Goal: Task Accomplishment & Management: Manage account settings

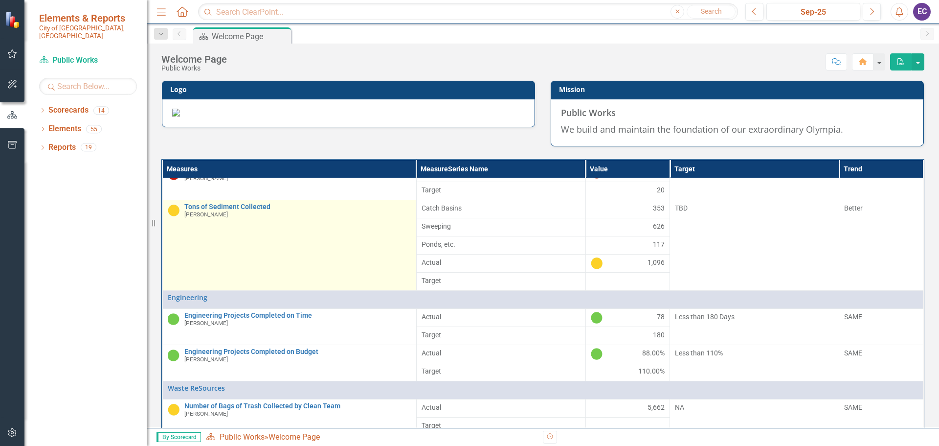
scroll to position [241, 0]
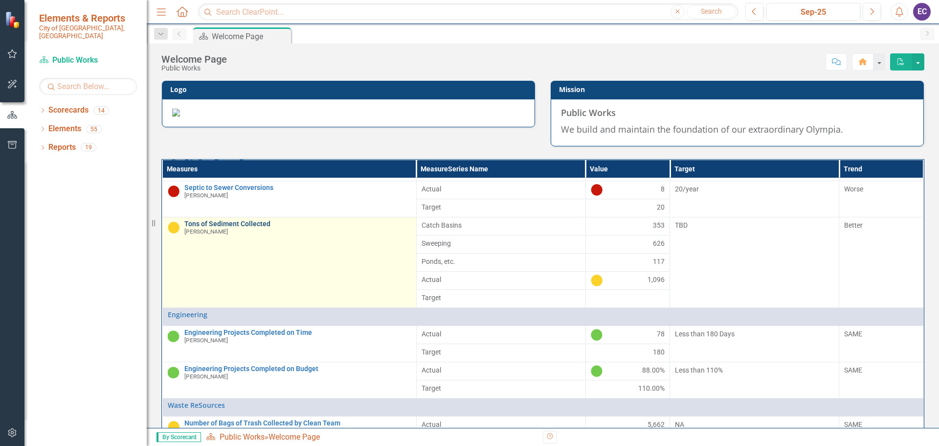
click at [254, 227] on link "Tons of Sediment Collected" at bounding box center [297, 223] width 227 height 7
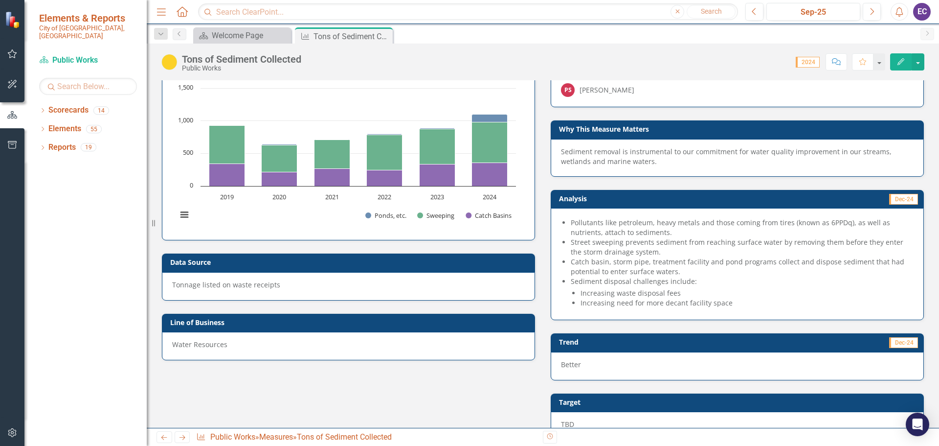
scroll to position [46, 0]
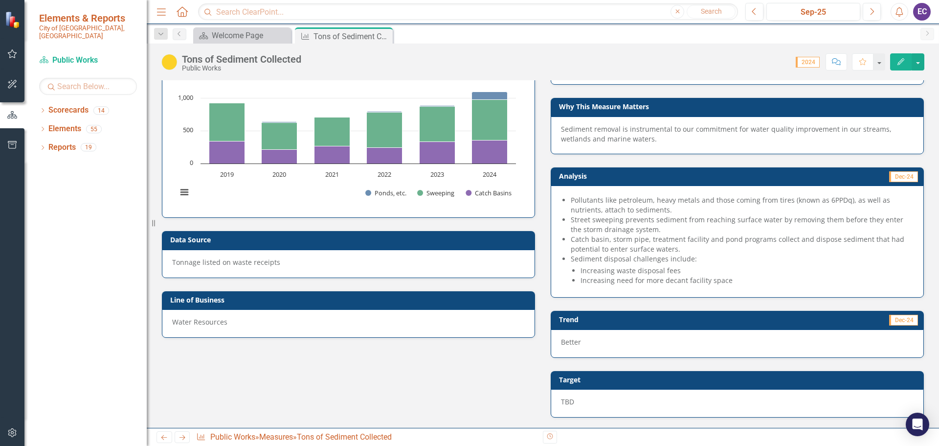
click at [279, 264] on div "Tonnage listed on waste receipts" at bounding box center [348, 262] width 353 height 10
click at [271, 262] on div "Tonnage listed on waste receipts" at bounding box center [348, 262] width 353 height 10
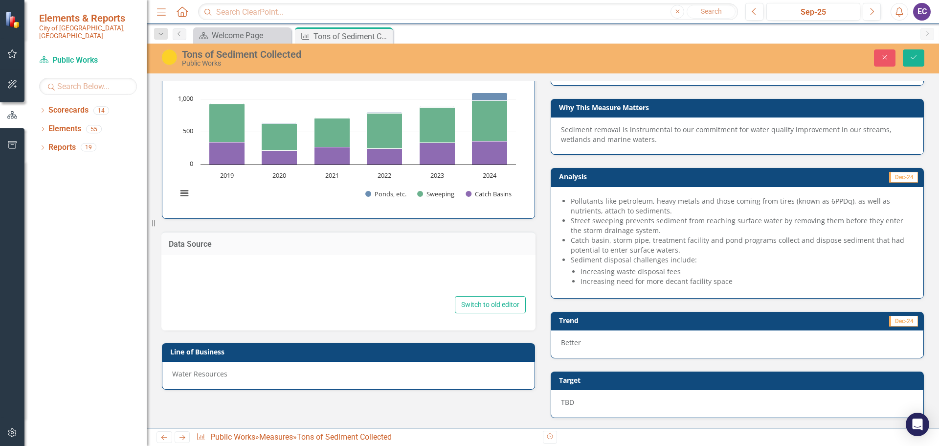
type textarea "Tonnage listed on waste receipts"
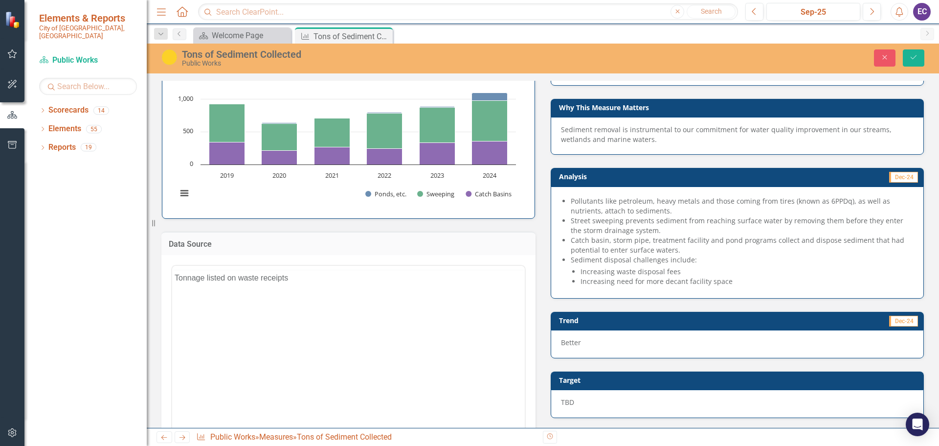
scroll to position [0, 0]
click at [297, 298] on p "Tonnage listed on waste receipts" at bounding box center [349, 297] width 348 height 12
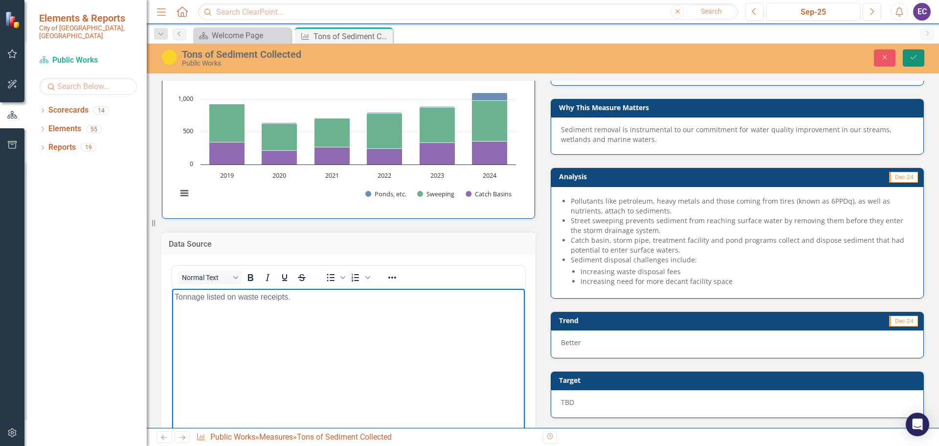
click at [914, 56] on icon "Save" at bounding box center [913, 57] width 9 height 7
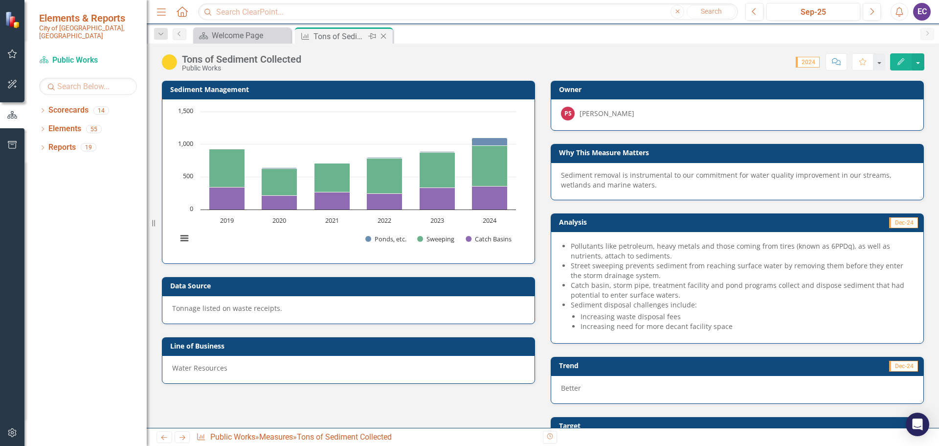
click at [385, 36] on icon "Close" at bounding box center [384, 36] width 10 height 8
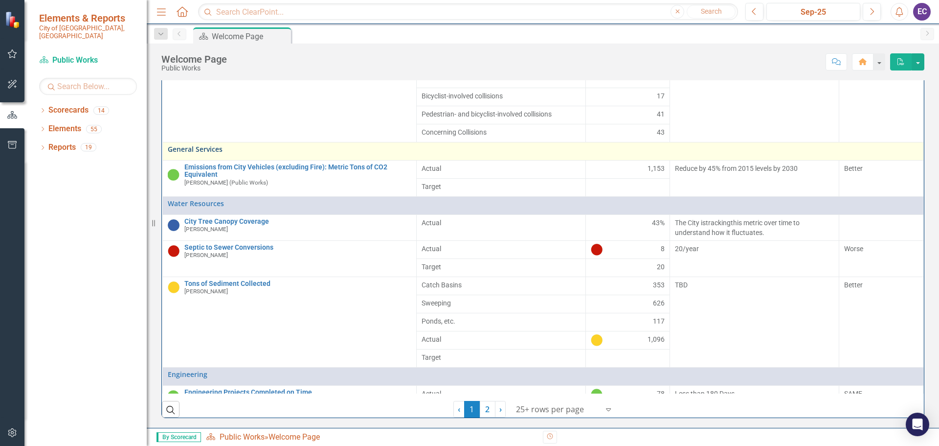
scroll to position [196, 0]
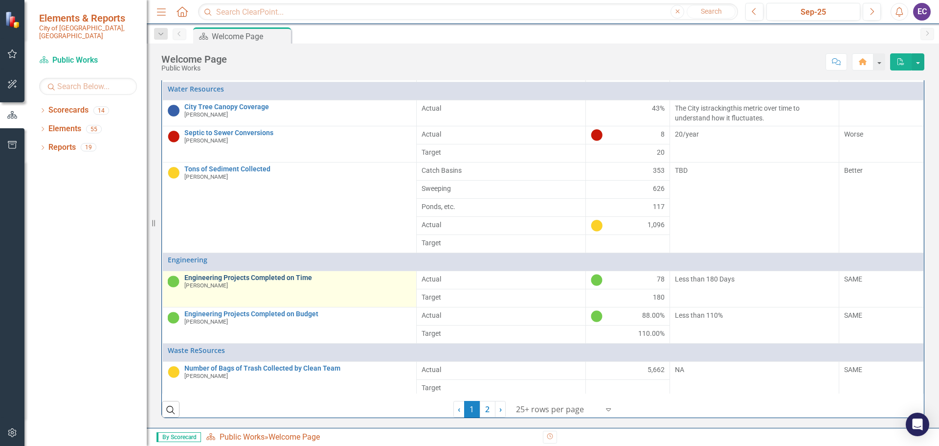
click at [278, 281] on link "Engineering Projects Completed on Time" at bounding box center [297, 277] width 227 height 7
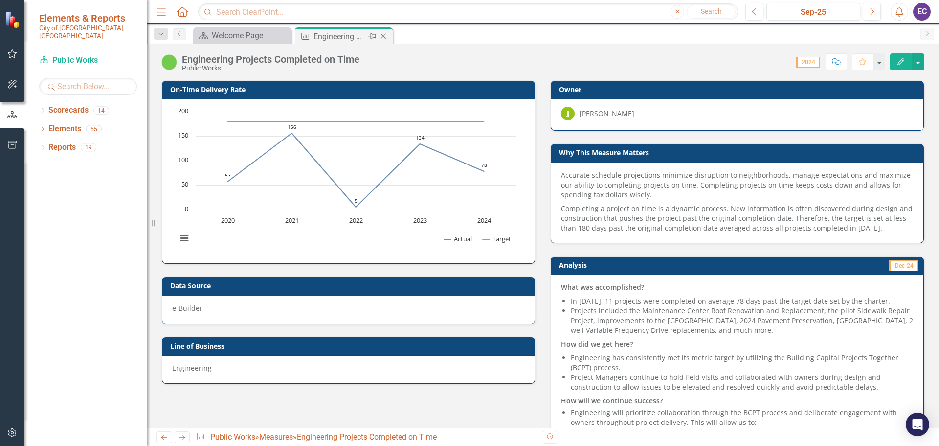
click at [385, 36] on icon "Close" at bounding box center [384, 36] width 10 height 8
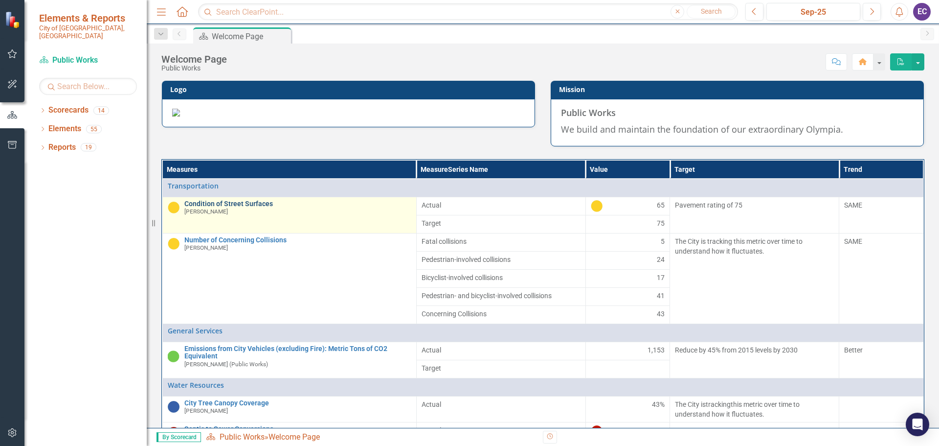
click at [254, 207] on link "Condition of Street Surfaces" at bounding box center [297, 203] width 227 height 7
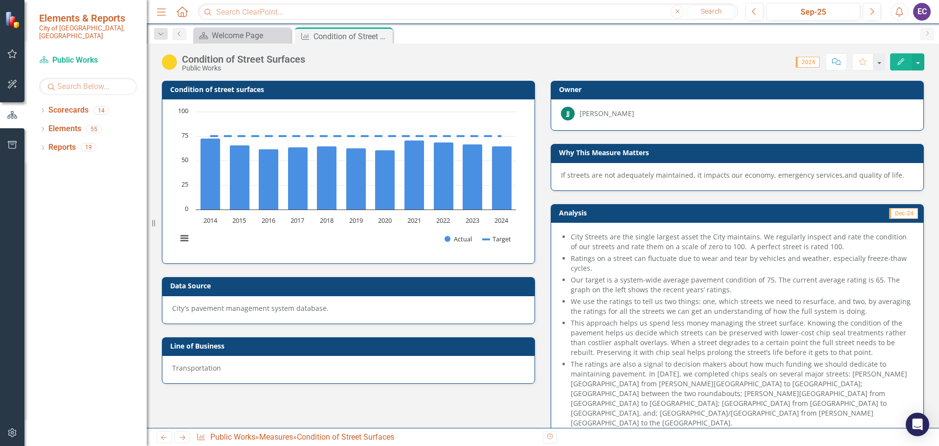
click at [254, 305] on p "City's pavement management system database." at bounding box center [348, 308] width 353 height 10
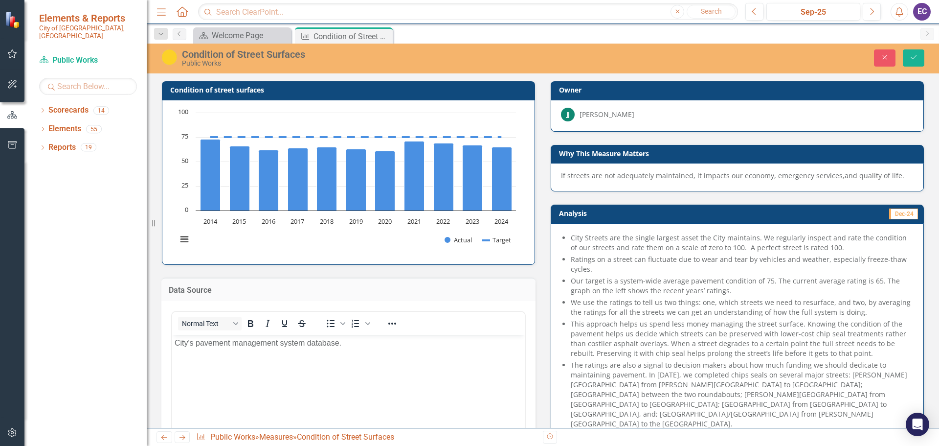
click at [200, 344] on p "City's pavement management system database." at bounding box center [349, 343] width 348 height 12
click at [239, 342] on p "City's Pavement management system database." at bounding box center [349, 343] width 348 height 12
click at [282, 341] on p "City's Pavement Management system database." at bounding box center [349, 343] width 348 height 12
click at [314, 340] on p "City's Pavement Management System database." at bounding box center [349, 343] width 348 height 12
click at [348, 342] on p "City's Pavement Management System Database." at bounding box center [349, 343] width 348 height 12
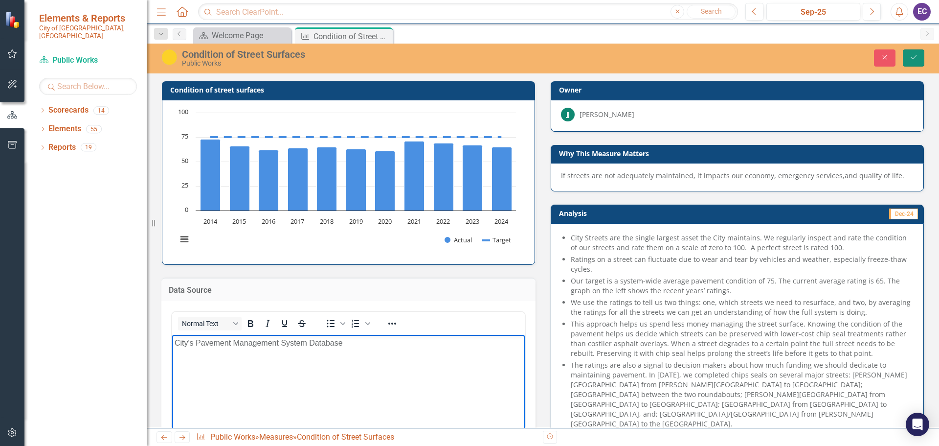
click at [914, 51] on button "Save" at bounding box center [914, 57] width 22 height 17
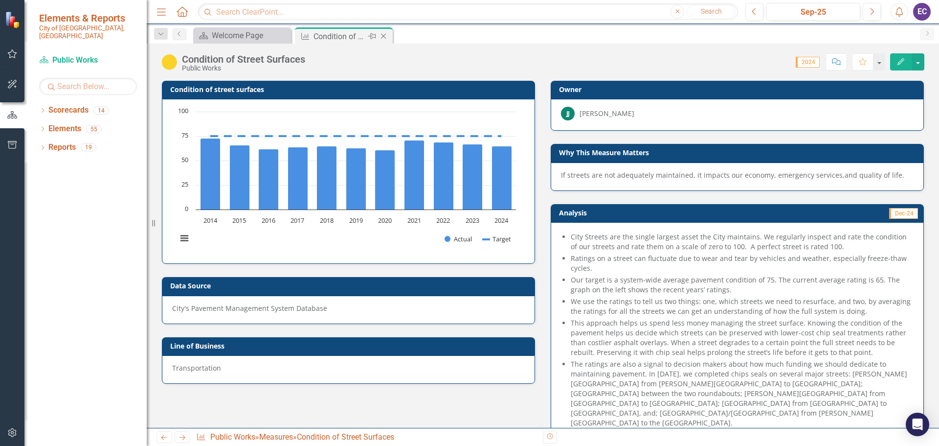
click at [385, 38] on icon "Close" at bounding box center [384, 36] width 10 height 8
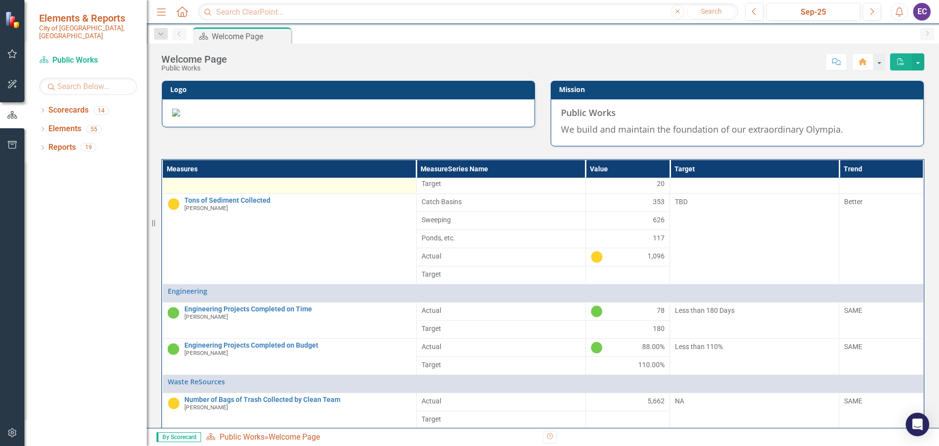
scroll to position [241, 0]
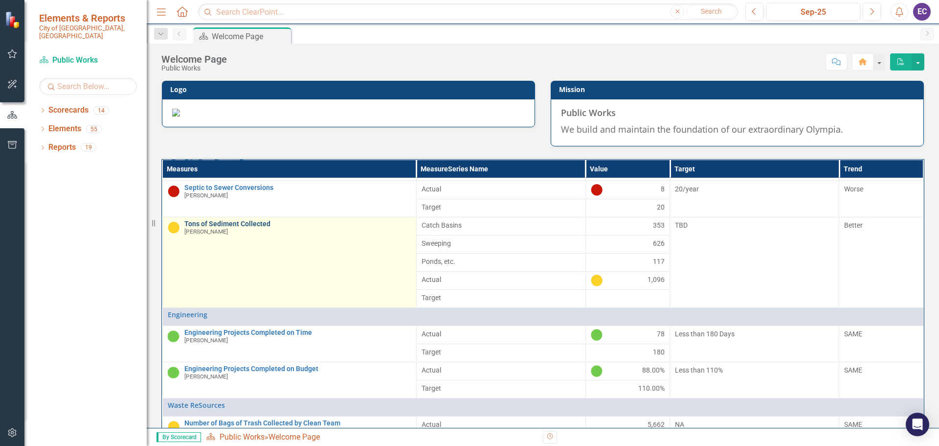
click at [218, 227] on link "Tons of Sediment Collected" at bounding box center [297, 223] width 227 height 7
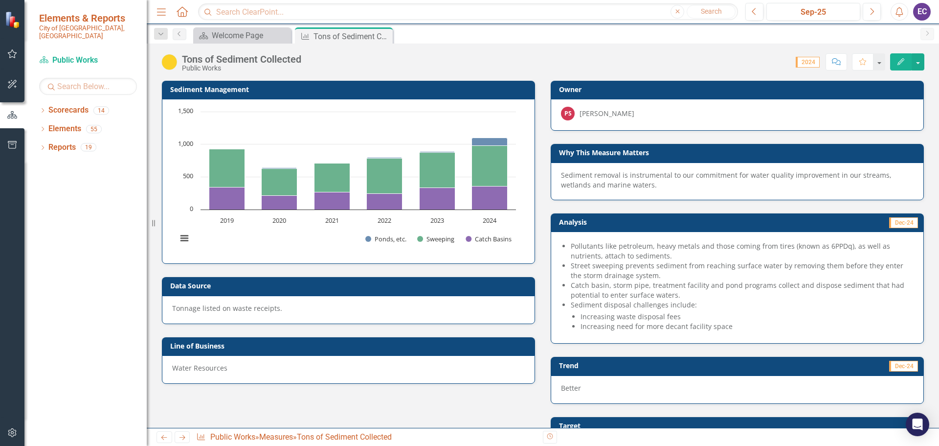
click at [222, 307] on p "Tonnage listed on waste receipts." at bounding box center [348, 308] width 353 height 10
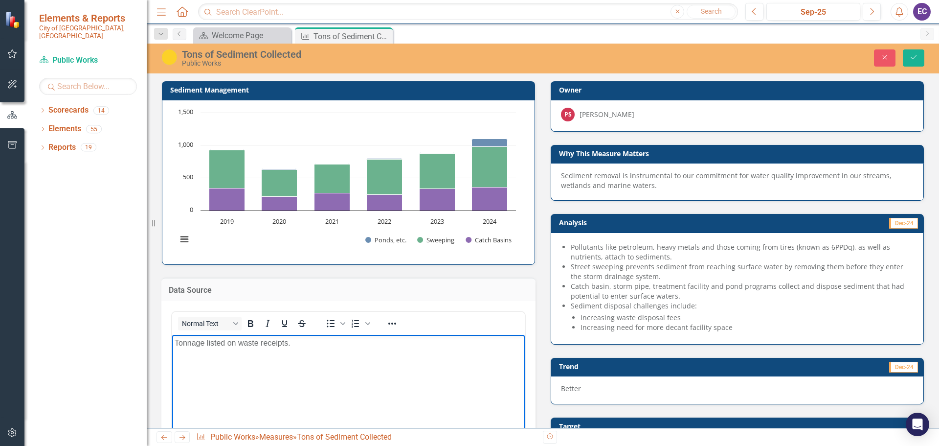
click at [207, 343] on p "Tonnage listed on waste receipts." at bounding box center [349, 343] width 348 height 12
click at [908, 55] on button "Save" at bounding box center [914, 57] width 22 height 17
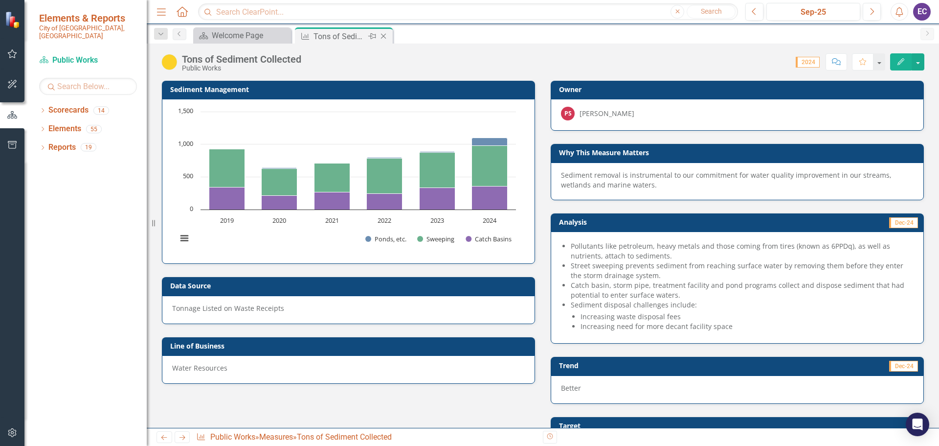
click at [382, 39] on icon "Close" at bounding box center [384, 36] width 10 height 8
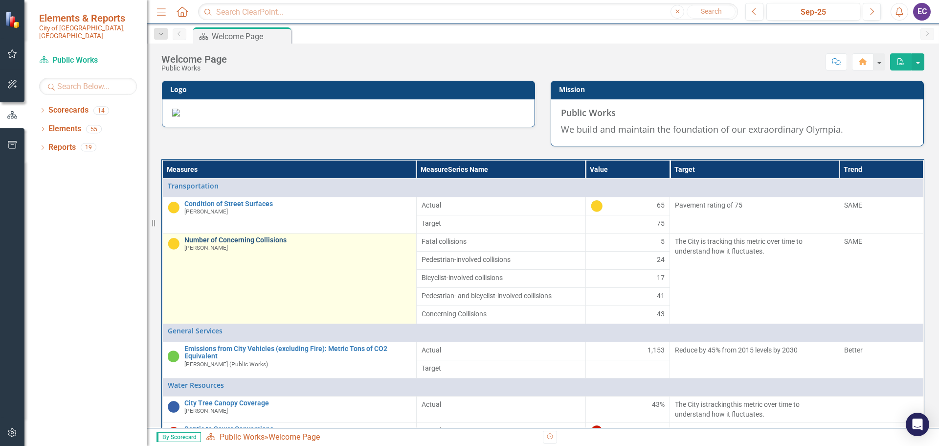
click at [259, 244] on link "Number of Concerning Collisions" at bounding box center [297, 239] width 227 height 7
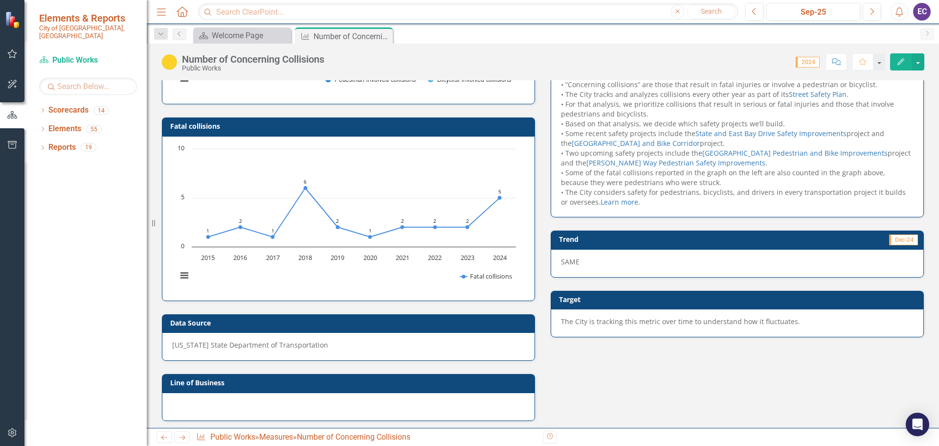
scroll to position [163, 0]
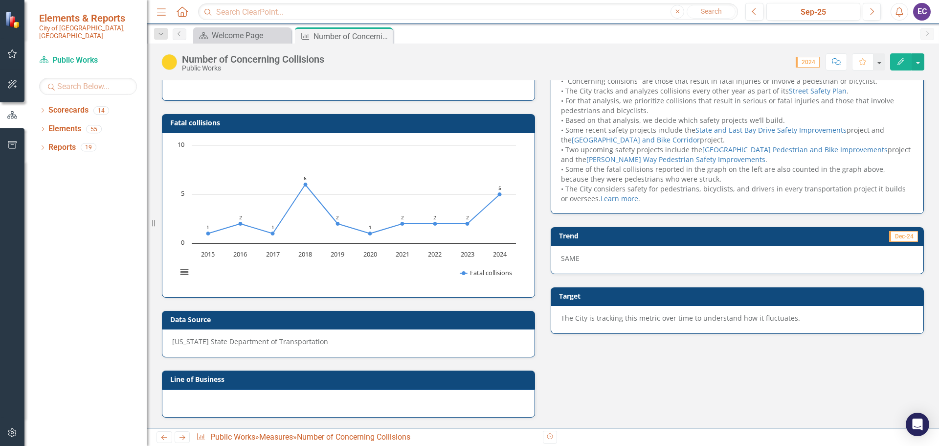
click at [214, 409] on div at bounding box center [348, 403] width 373 height 28
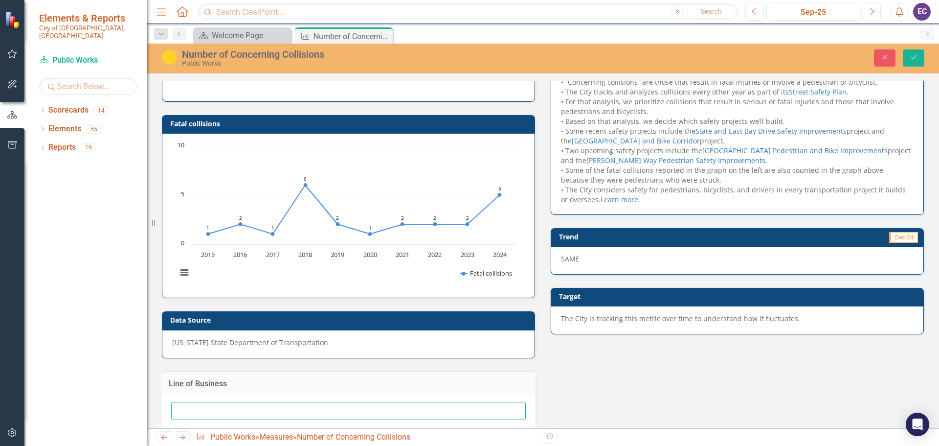
click at [214, 409] on input "text" at bounding box center [348, 411] width 355 height 18
type input "Transportation"
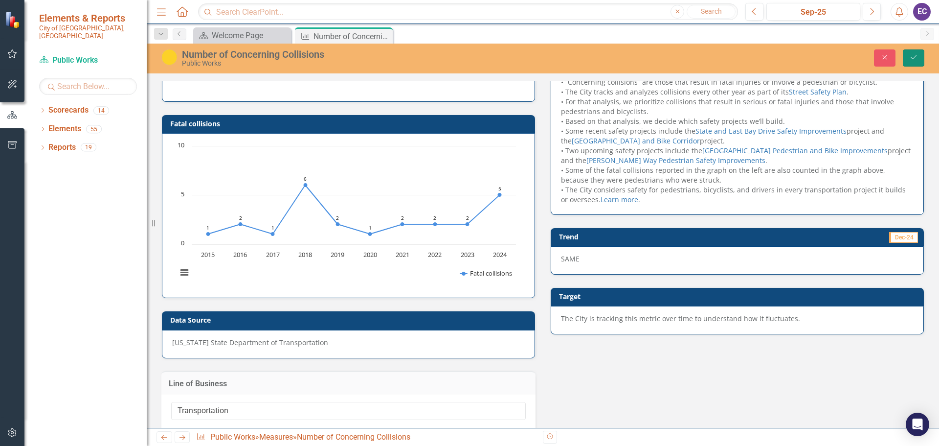
click at [911, 56] on icon "Save" at bounding box center [913, 57] width 9 height 7
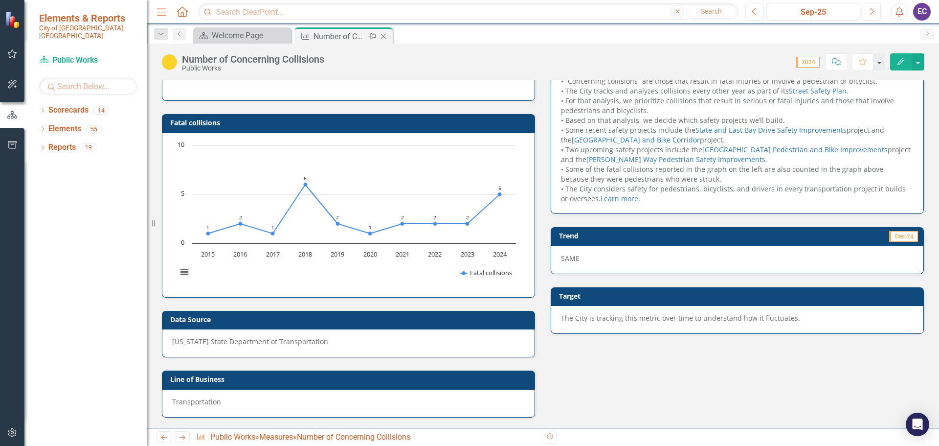
click at [382, 38] on icon at bounding box center [383, 36] width 5 height 5
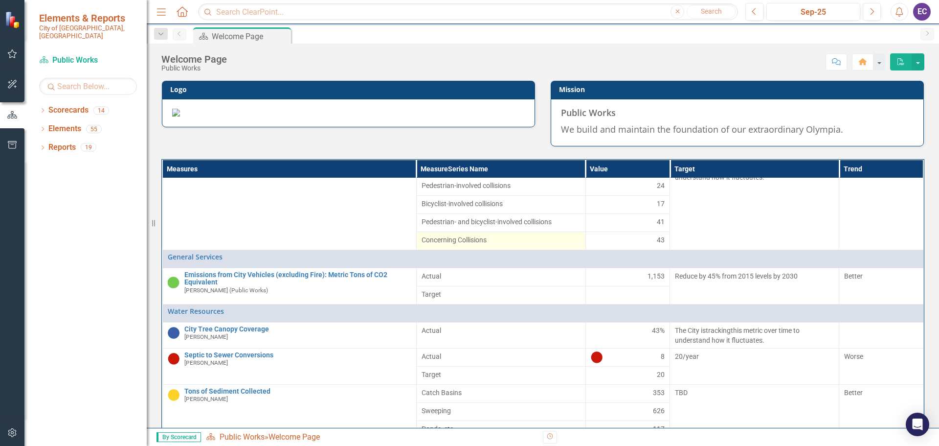
scroll to position [98, 0]
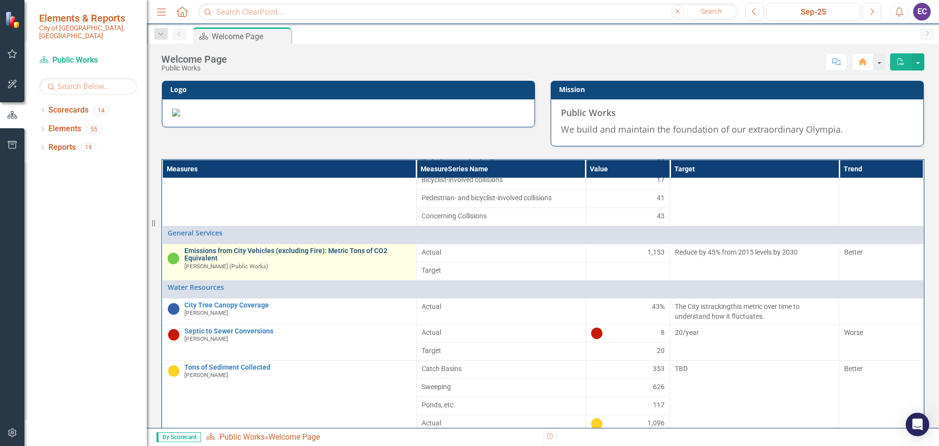
click at [305, 262] on link "Emissions from City Vehicles (excluding Fire): Metric Tons of CO2 Equivalent" at bounding box center [297, 254] width 227 height 15
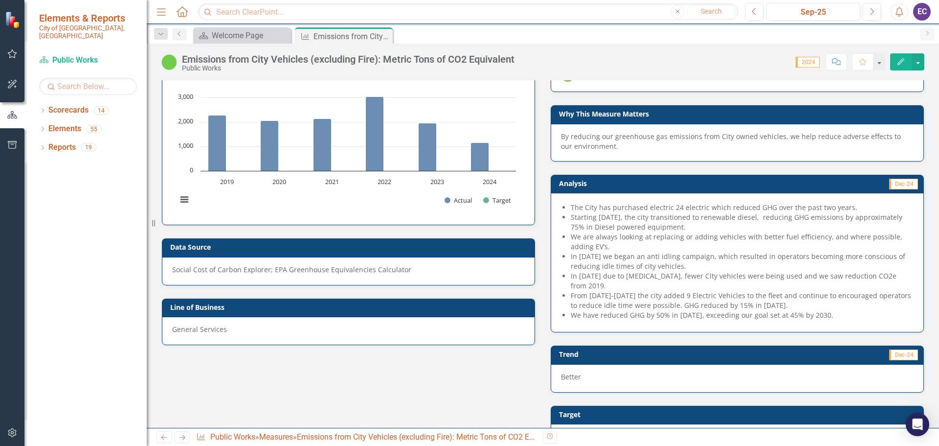
scroll to position [15, 0]
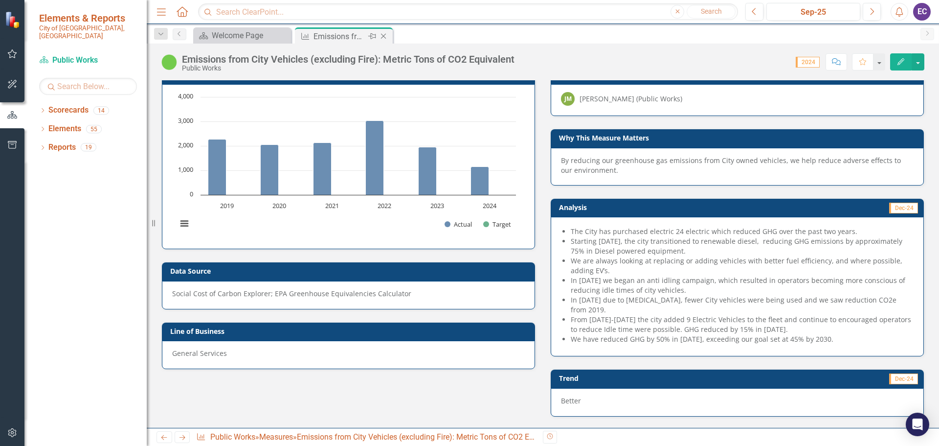
click at [385, 39] on icon "Close" at bounding box center [384, 36] width 10 height 8
